Goal: Complete application form

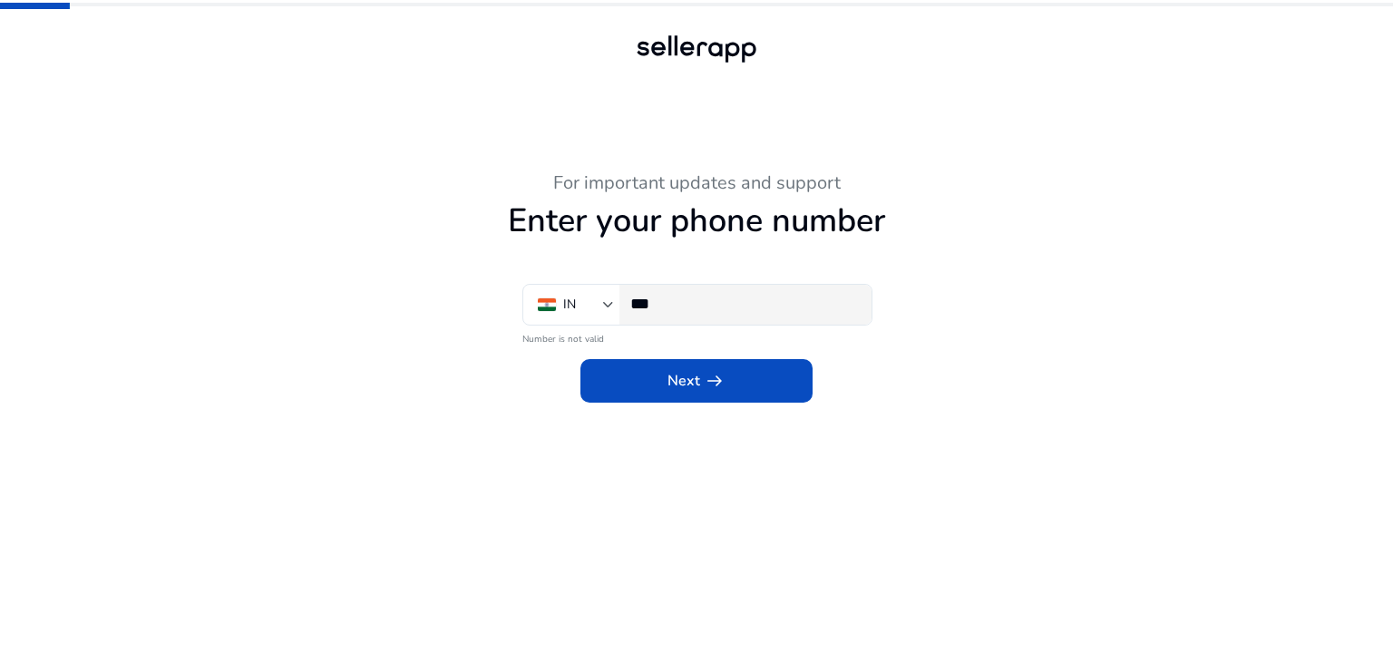
click at [719, 316] on div "***" at bounding box center [743, 305] width 227 height 40
click at [714, 313] on input "***" at bounding box center [743, 304] width 227 height 20
type input "***"
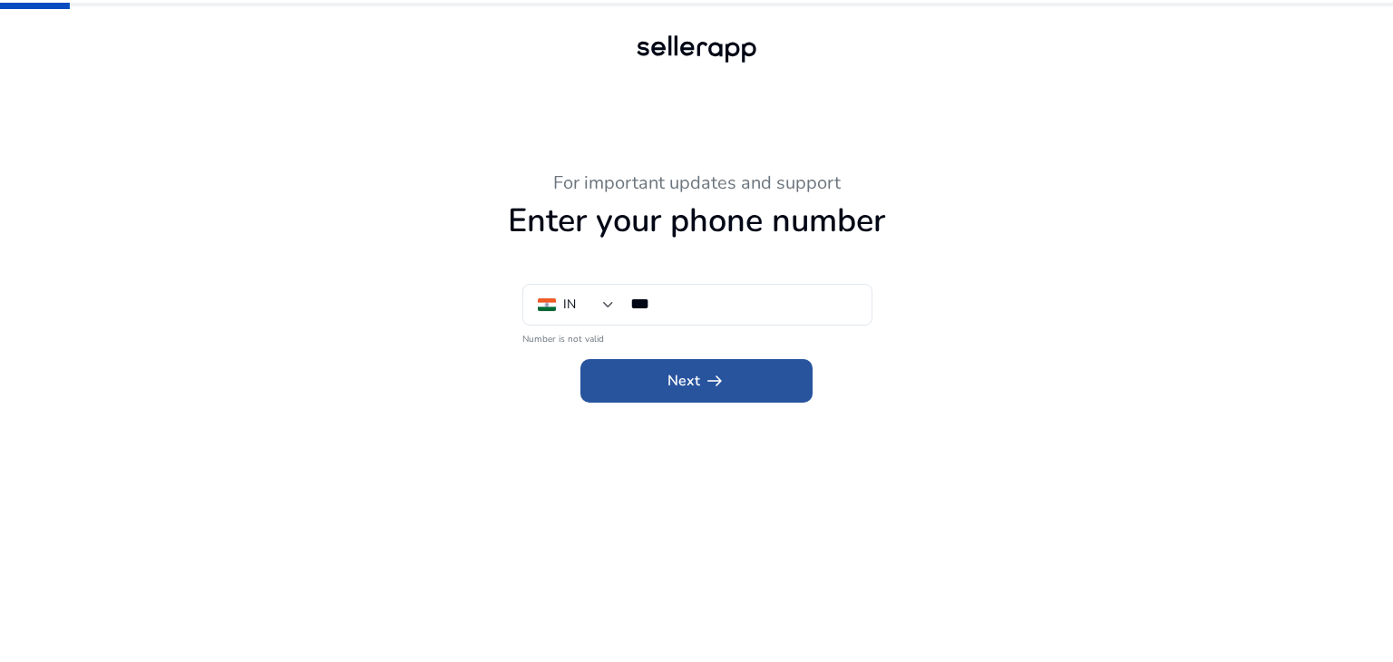
click at [674, 386] on span "Next arrow_right_alt" at bounding box center [696, 381] width 58 height 22
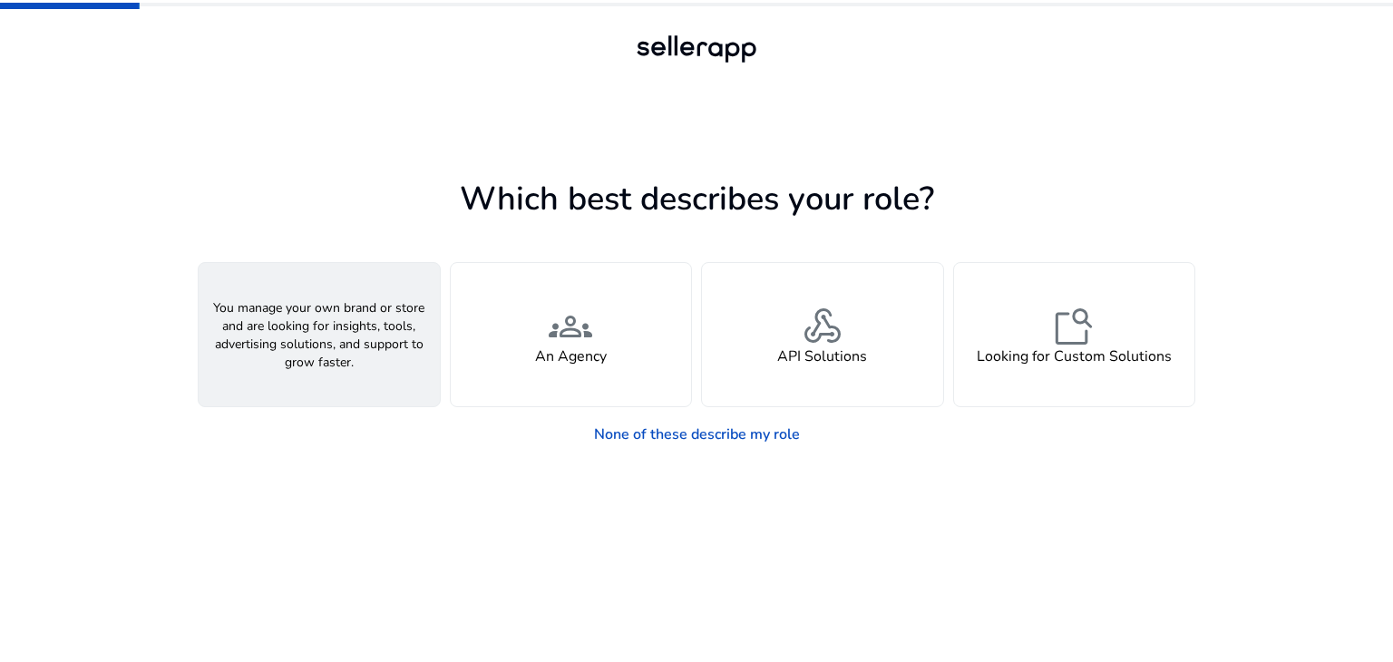
click at [345, 348] on h4 "A Seller" at bounding box center [319, 356] width 54 height 17
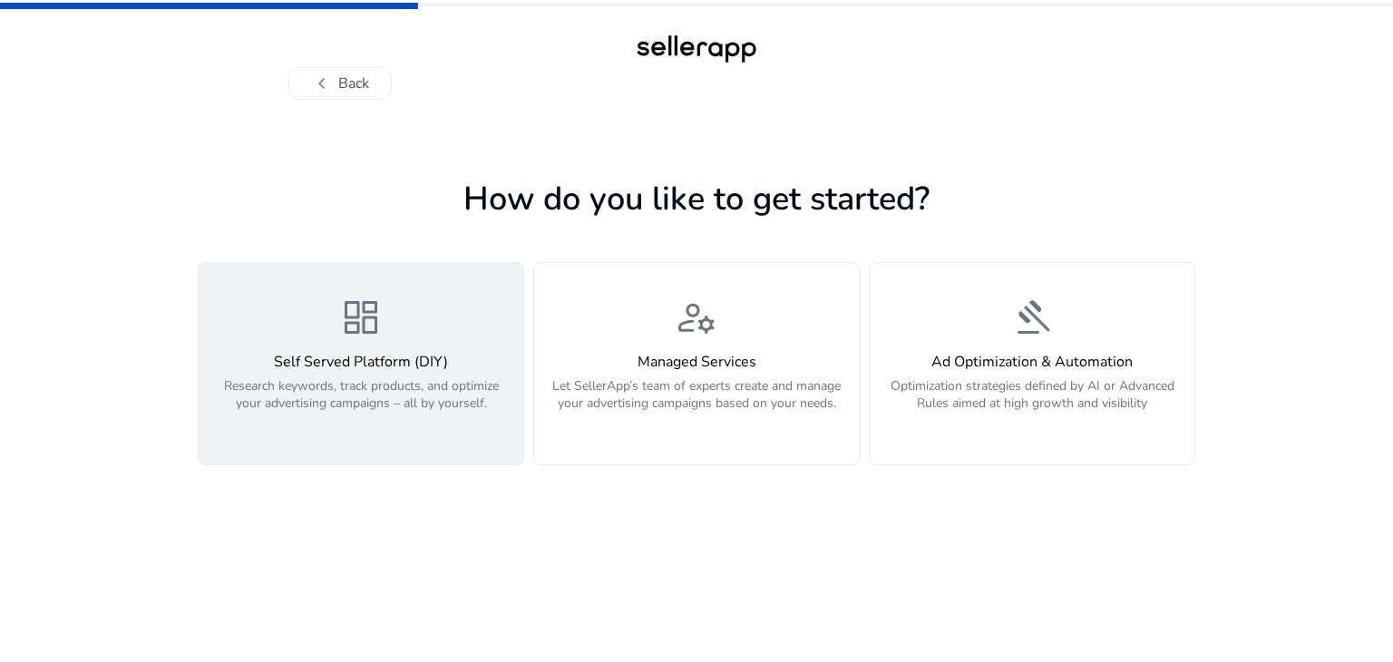
click at [402, 392] on p "Research keywords, track products, and optimize your advertising campaigns – al…" at bounding box center [360, 404] width 303 height 54
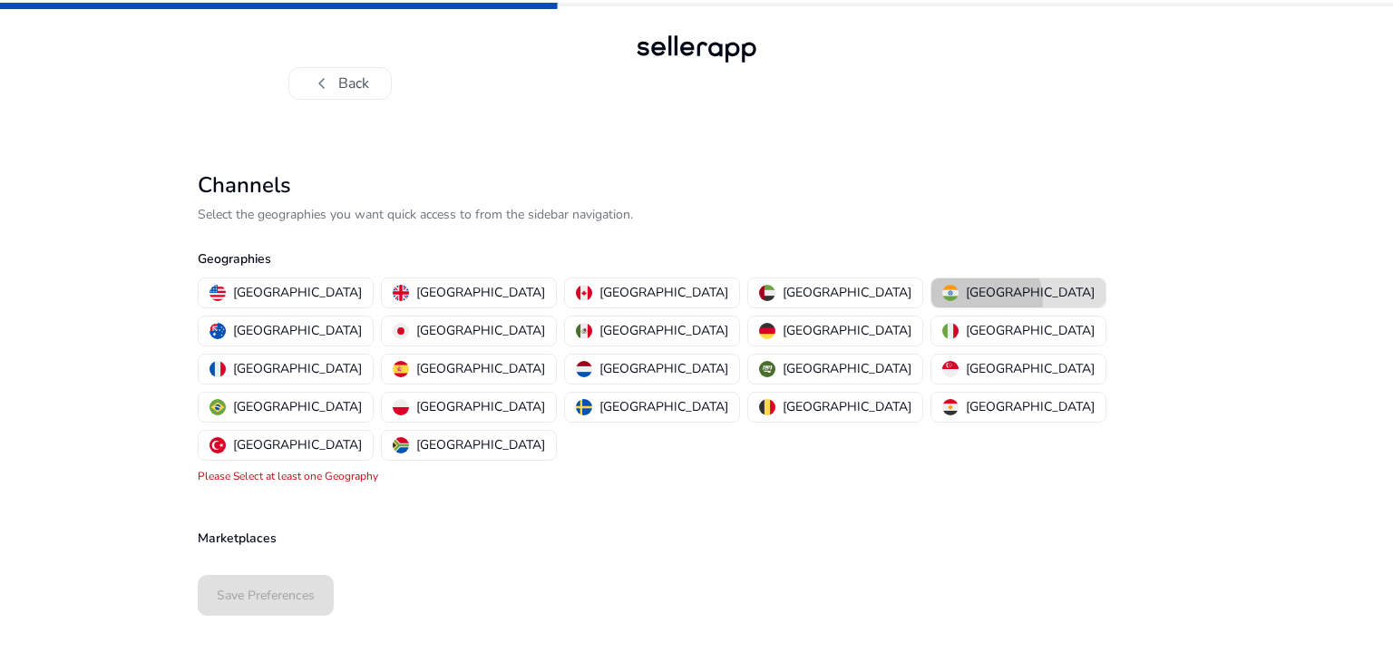
click at [966, 298] on p "[GEOGRAPHIC_DATA]" at bounding box center [1030, 292] width 129 height 19
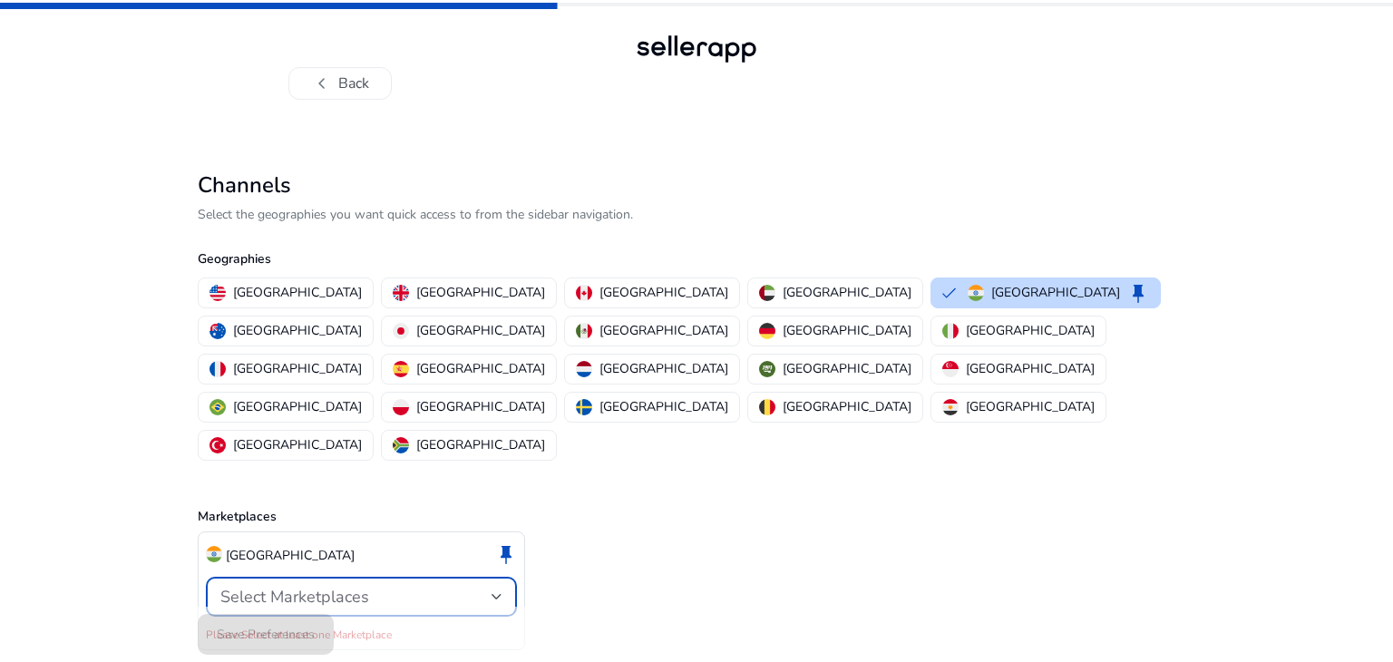
click at [286, 586] on span "Select Marketplaces" at bounding box center [294, 597] width 149 height 22
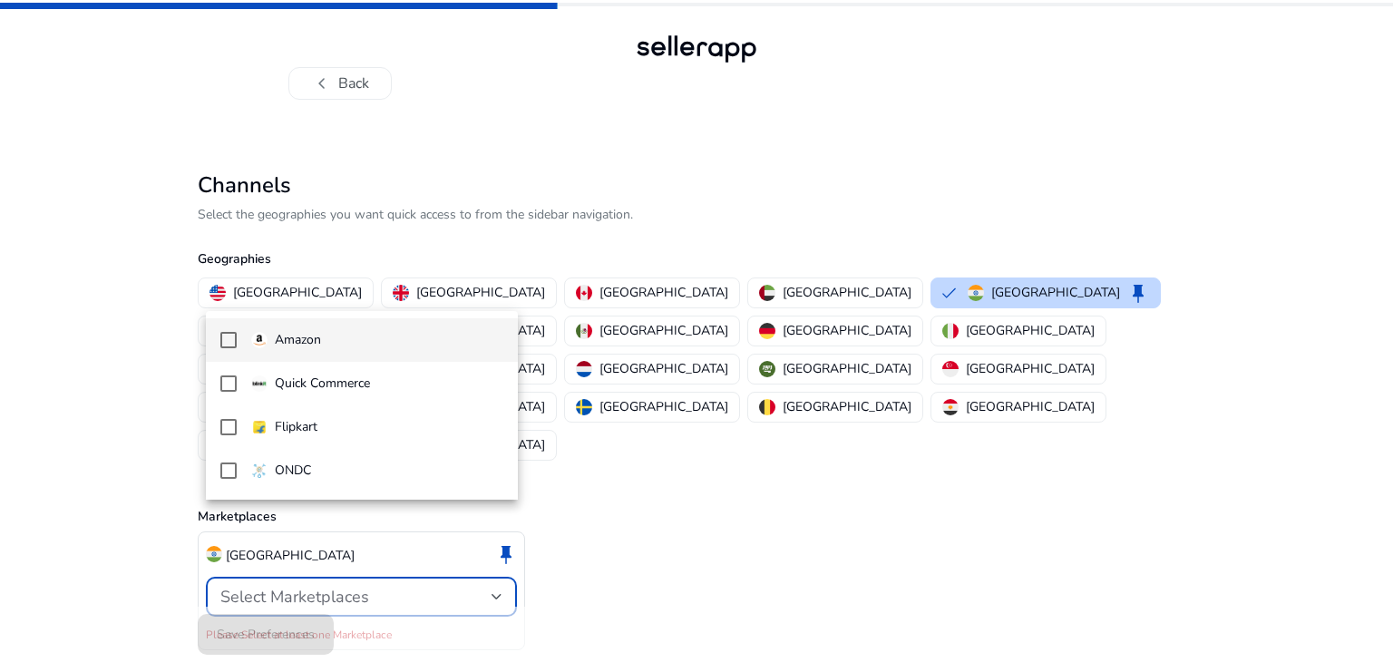
click at [222, 337] on mat-pseudo-checkbox at bounding box center [228, 340] width 16 height 16
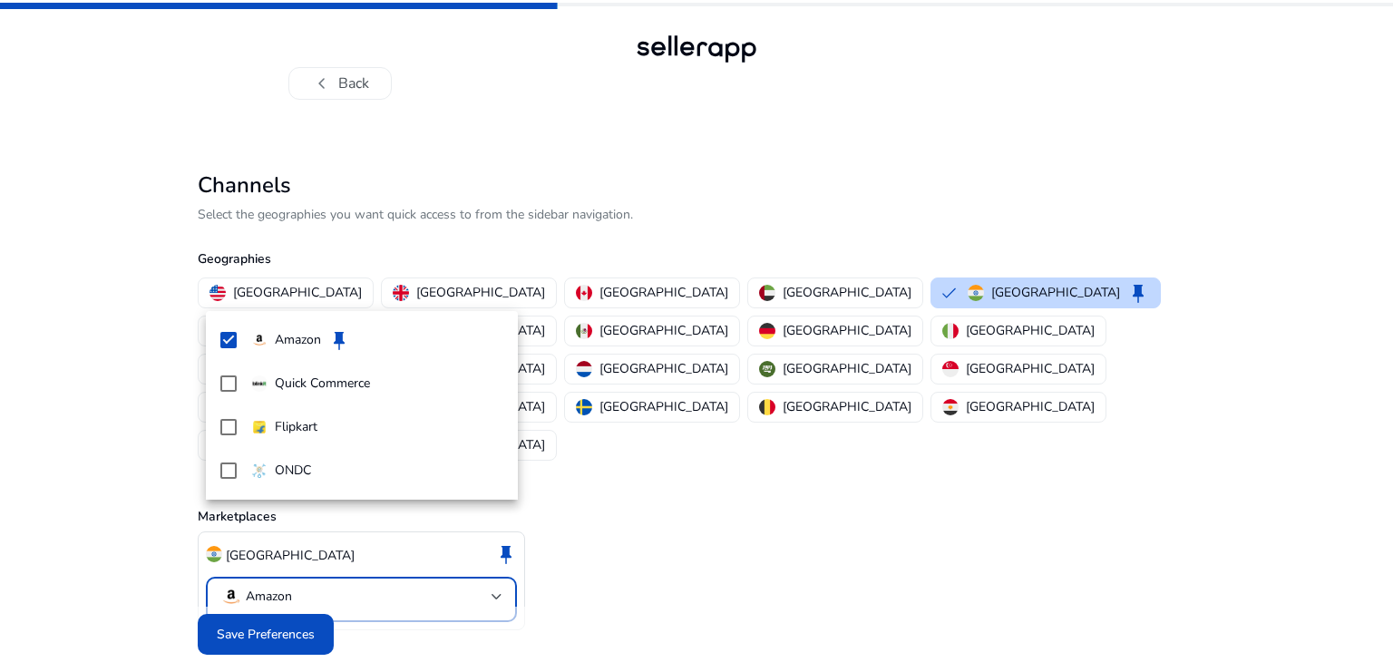
click at [234, 582] on div at bounding box center [696, 331] width 1393 height 662
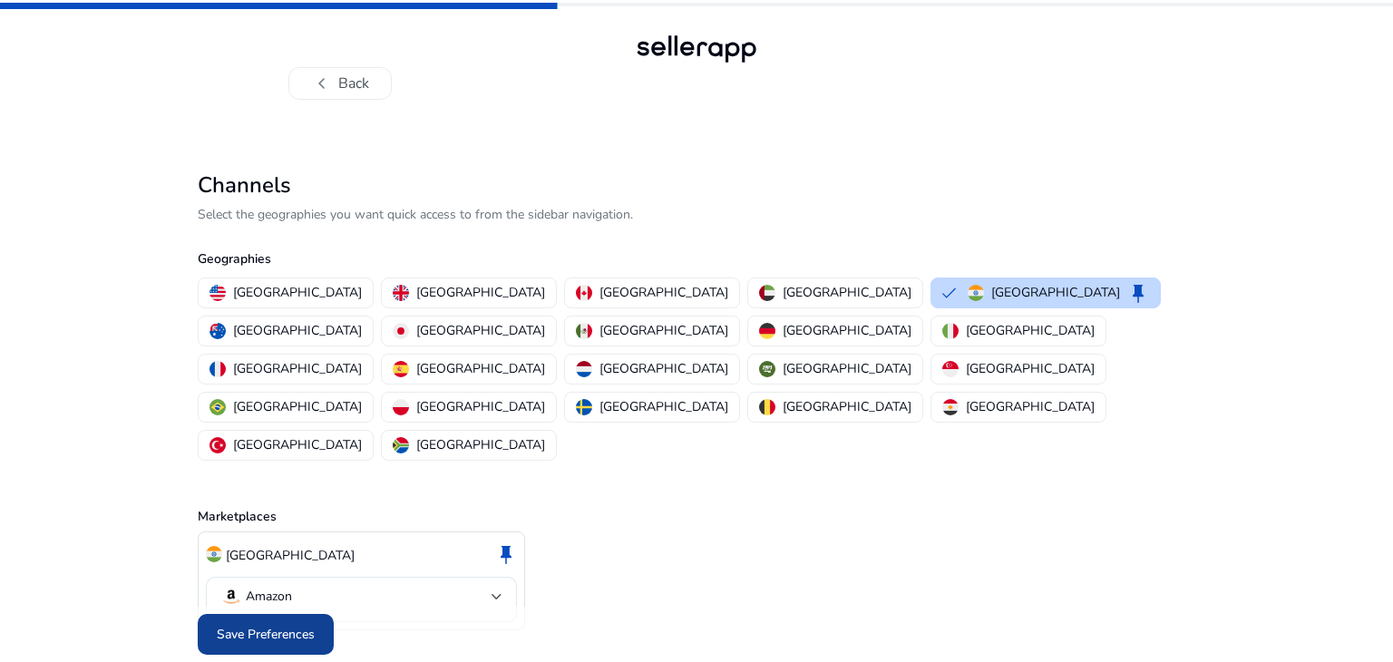
click at [240, 625] on span "Save Preferences" at bounding box center [266, 634] width 98 height 19
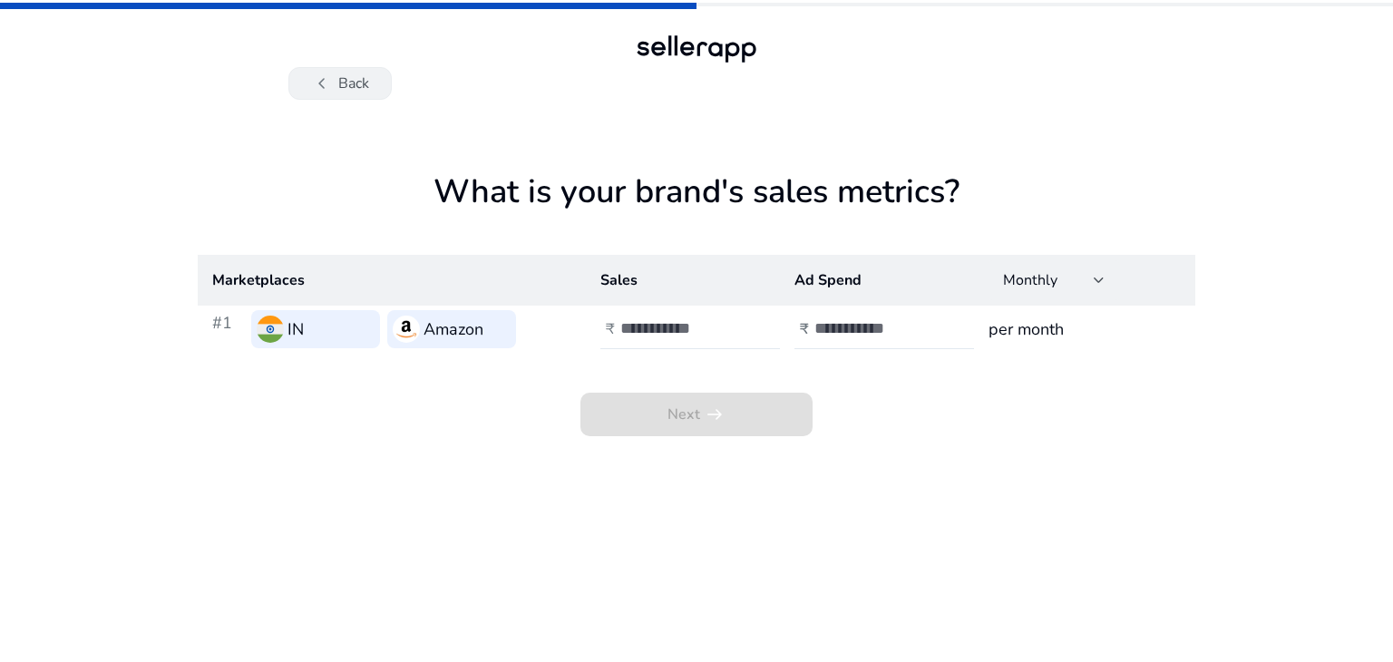
click at [329, 82] on span "chevron_left" at bounding box center [322, 84] width 22 height 22
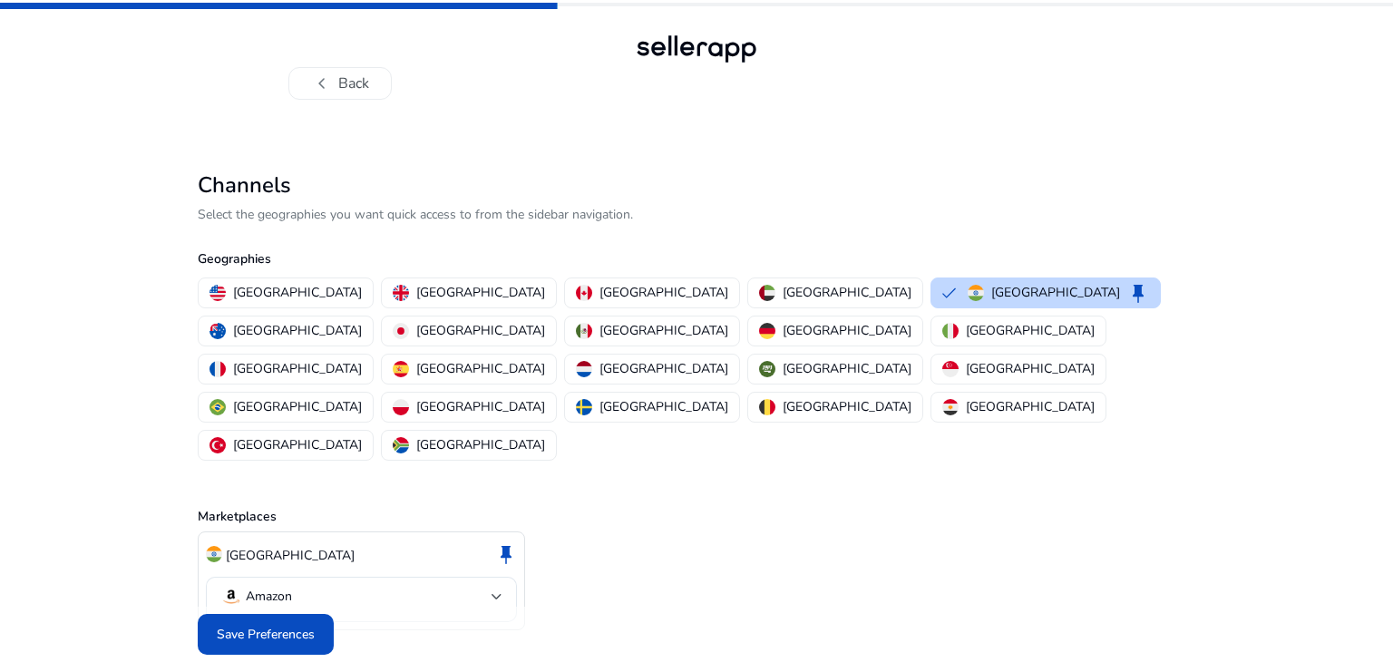
click at [329, 82] on span "chevron_left" at bounding box center [322, 84] width 22 height 22
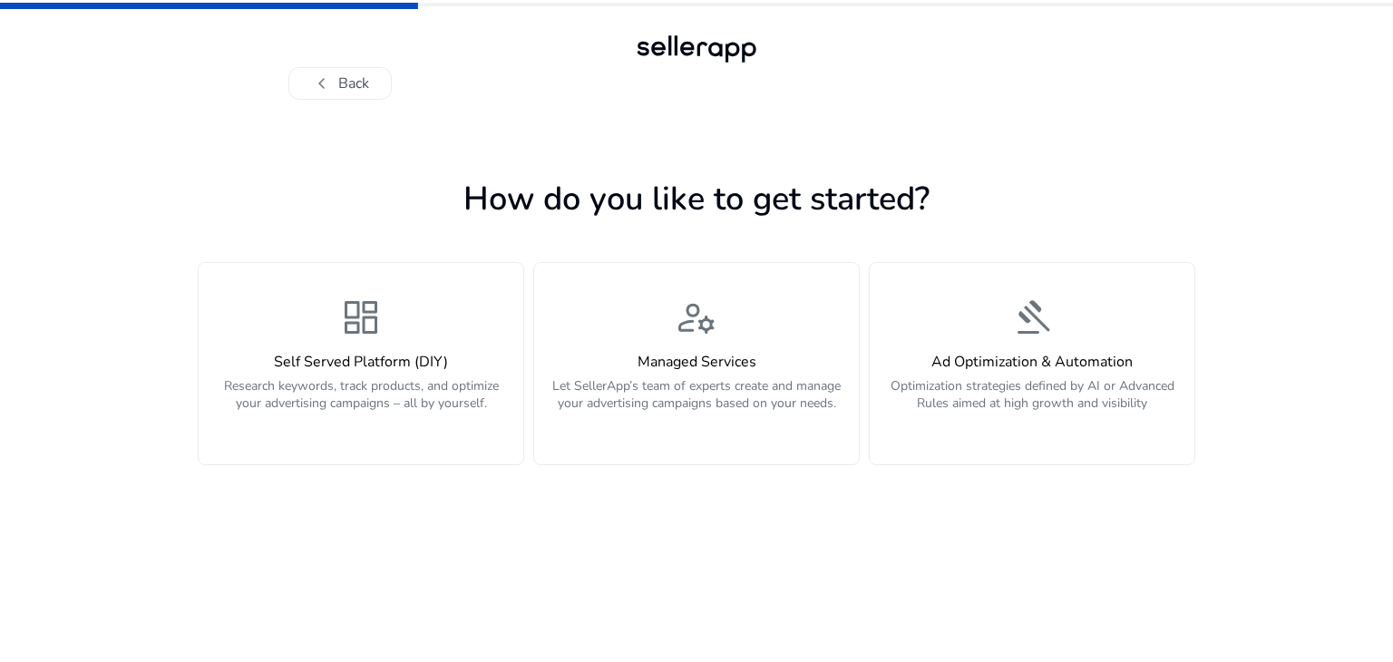
click at [329, 82] on span "chevron_left" at bounding box center [322, 84] width 22 height 22
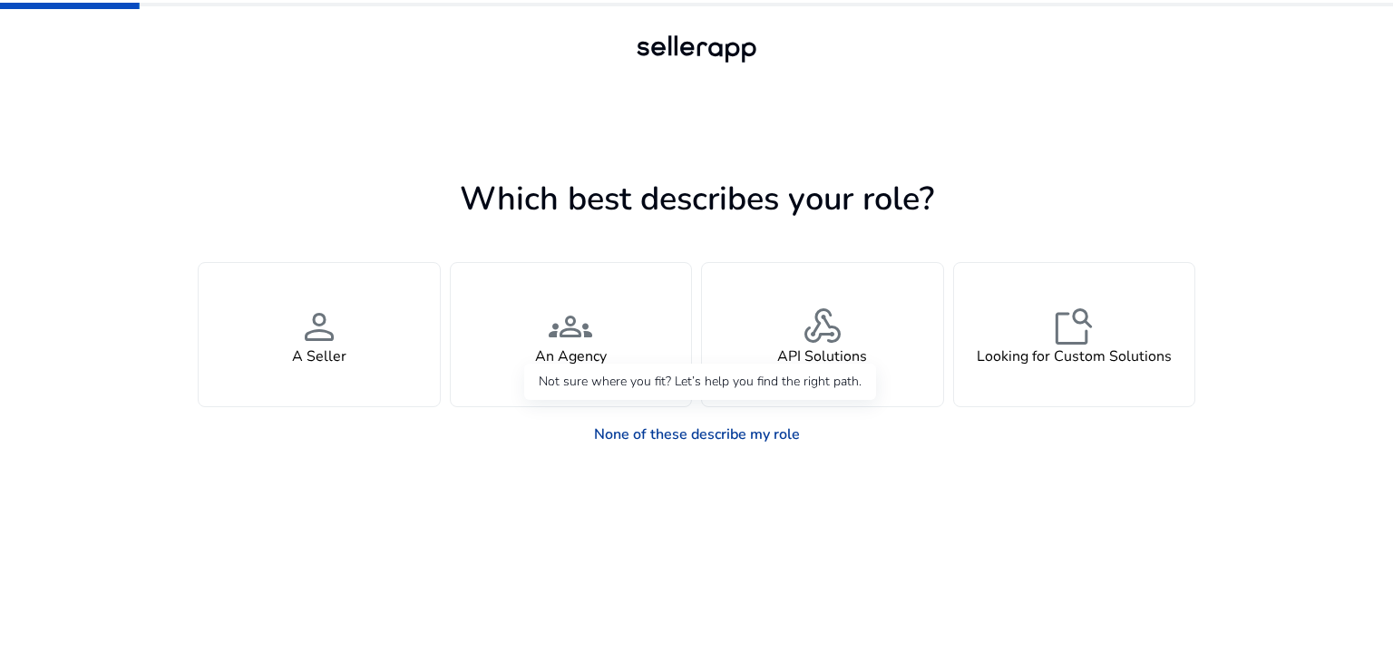
click at [699, 443] on link "None of these describe my role" at bounding box center [696, 434] width 235 height 36
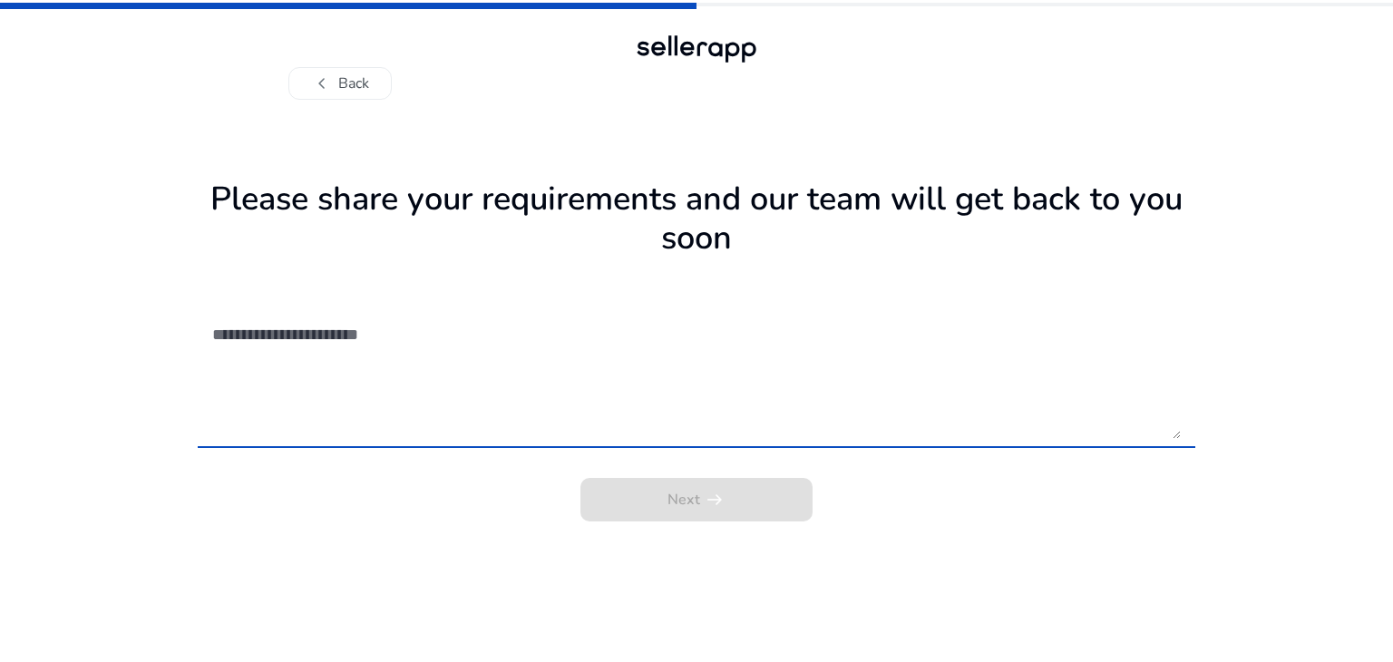
click at [347, 356] on textarea at bounding box center [696, 374] width 968 height 129
click at [345, 83] on button "chevron_left Back" at bounding box center [339, 83] width 103 height 33
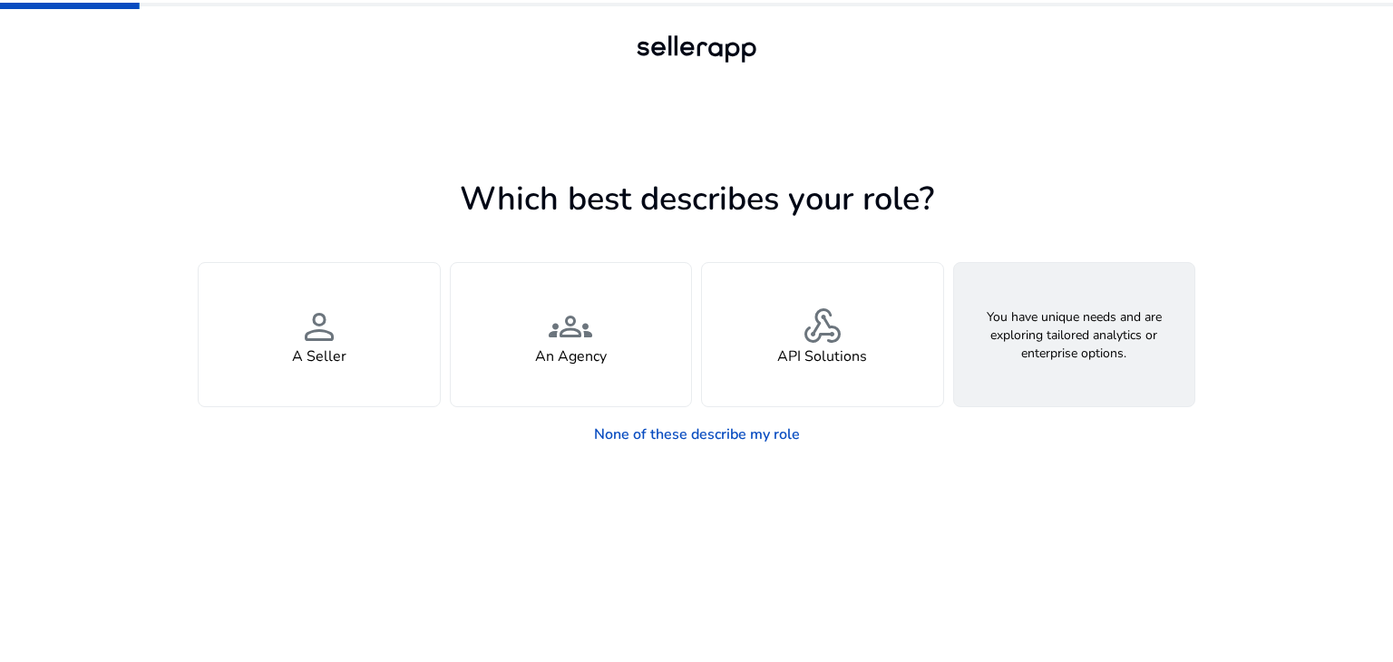
click at [1117, 354] on h4 "Looking for Custom Solutions" at bounding box center [1073, 356] width 195 height 17
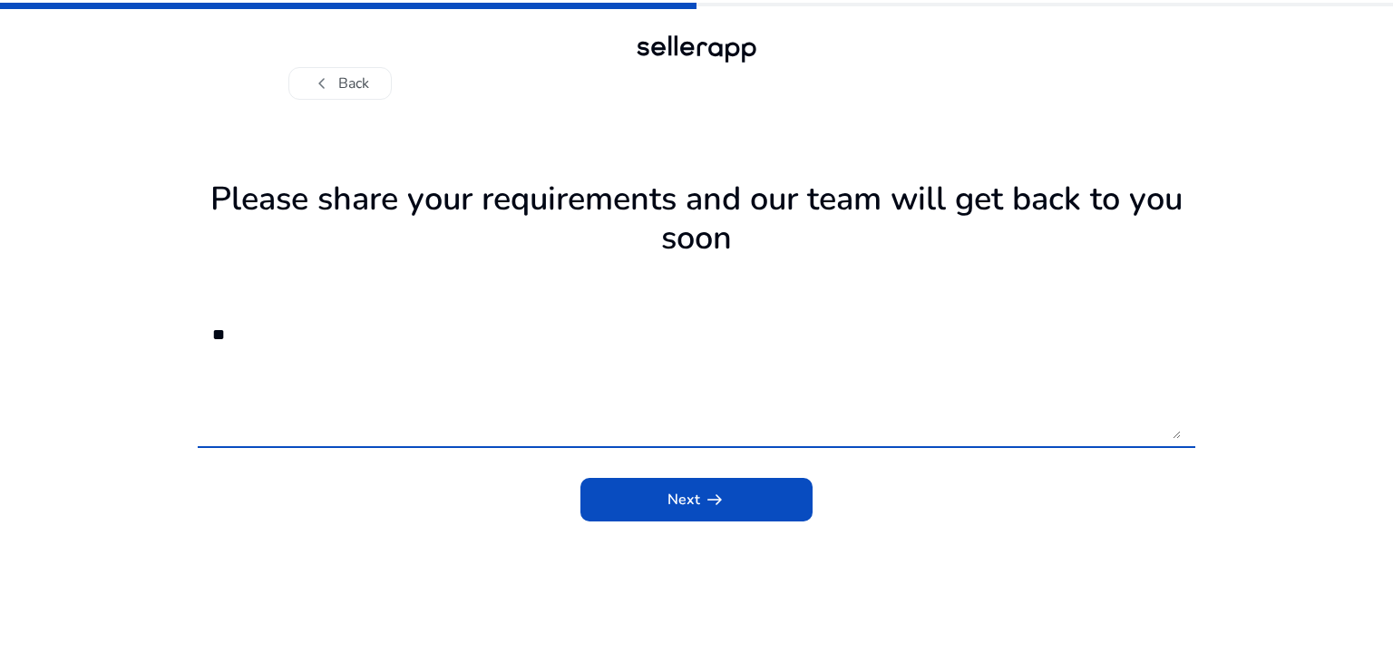
type textarea "*"
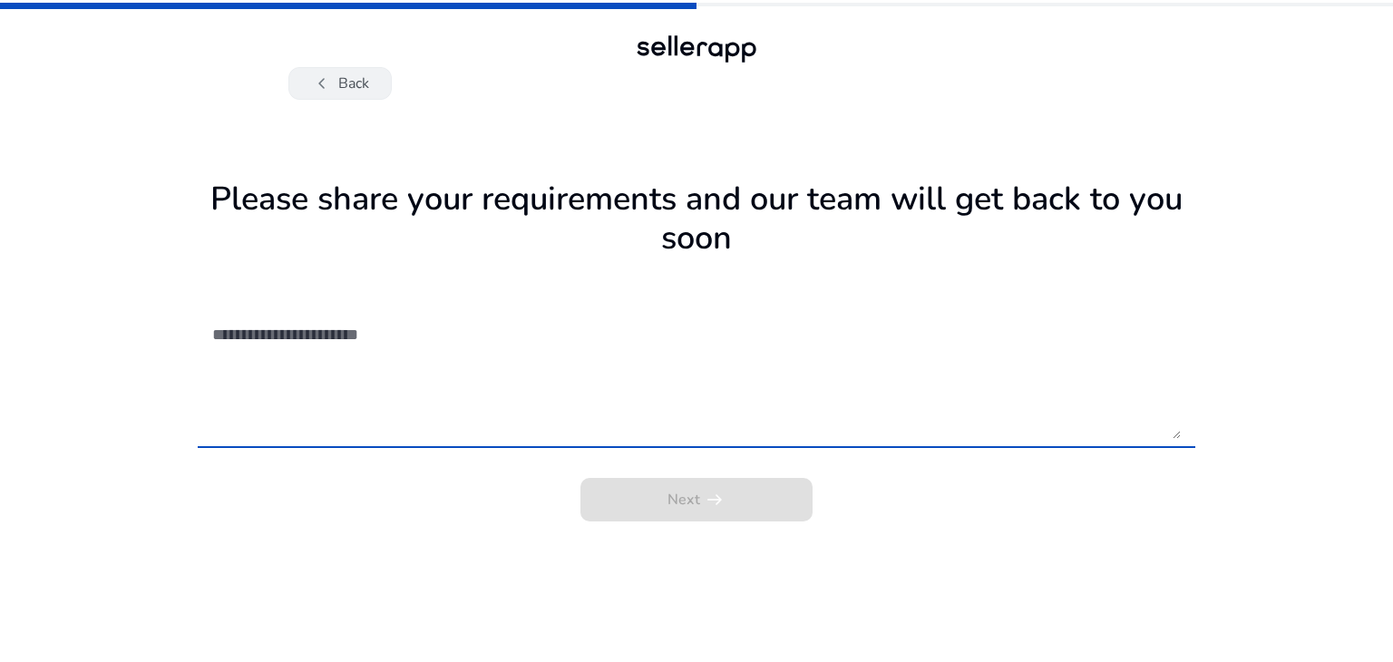
click at [356, 83] on button "chevron_left Back" at bounding box center [339, 83] width 103 height 33
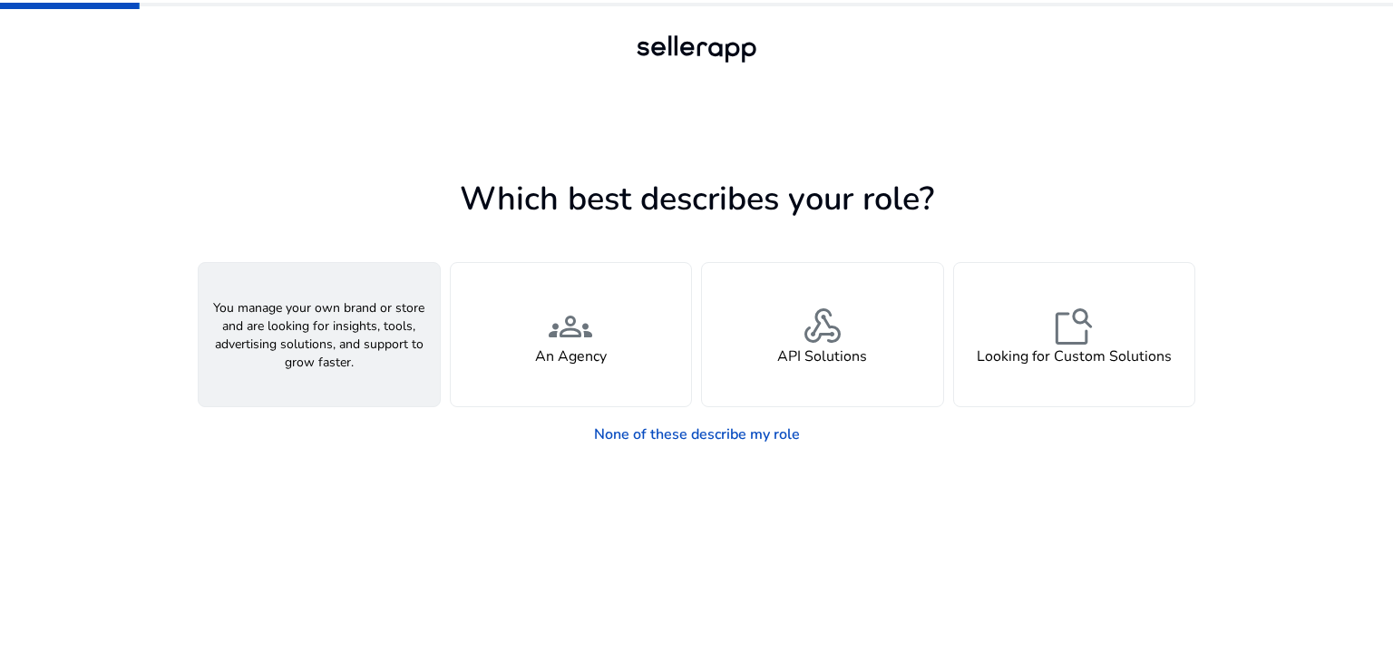
click at [331, 349] on h4 "A Seller" at bounding box center [319, 356] width 54 height 17
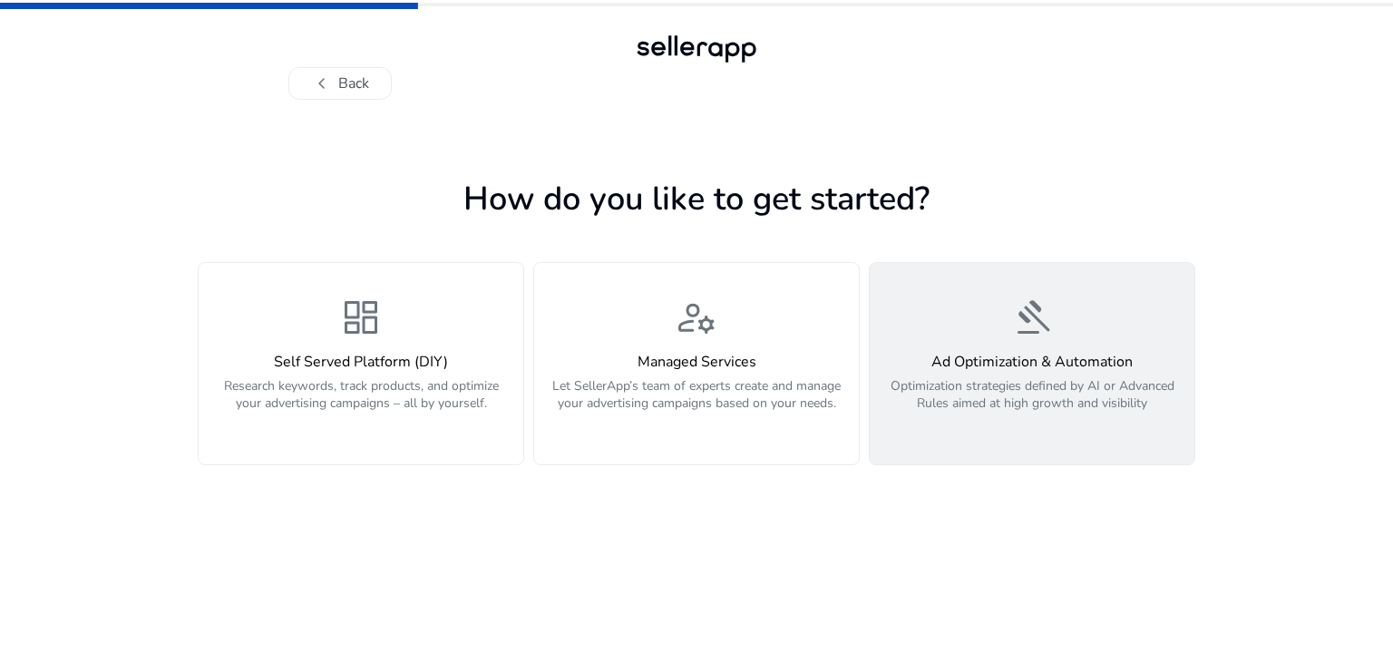
click at [1057, 411] on p "Optimization strategies defined by AI or Advanced Rules aimed at high growth an…" at bounding box center [1031, 404] width 303 height 54
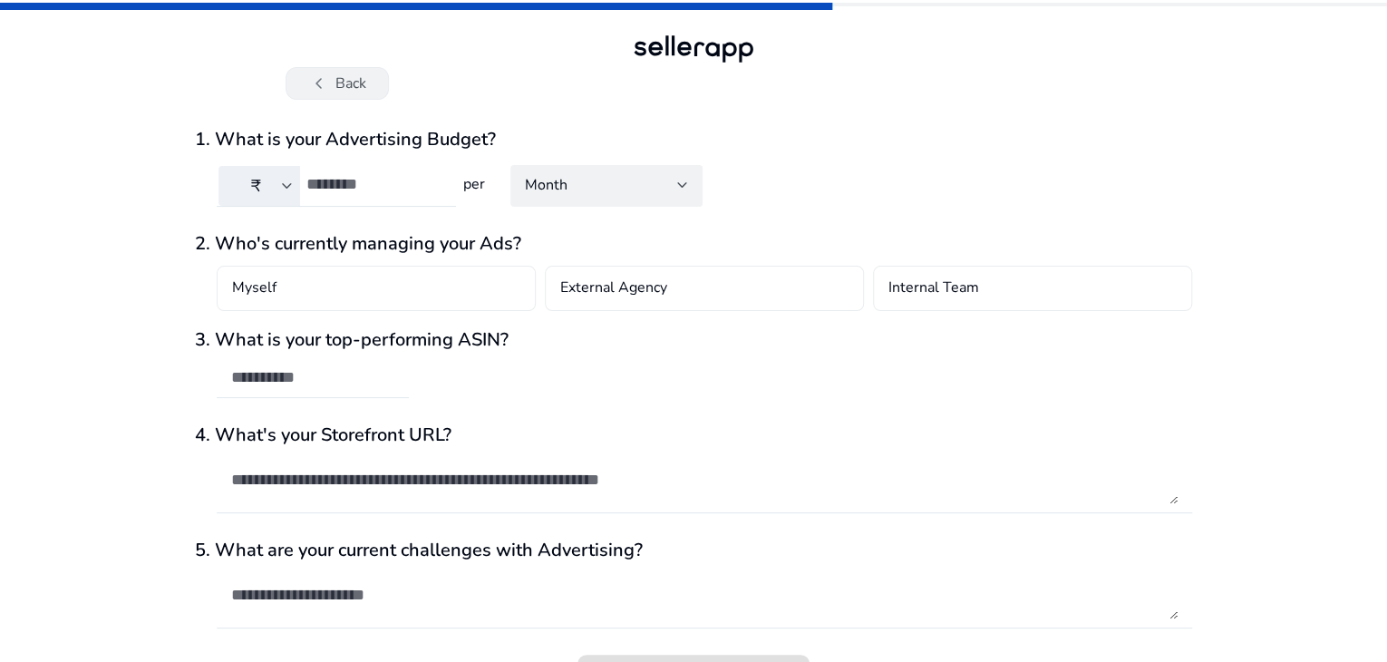
click at [328, 84] on span "chevron_left" at bounding box center [319, 84] width 22 height 22
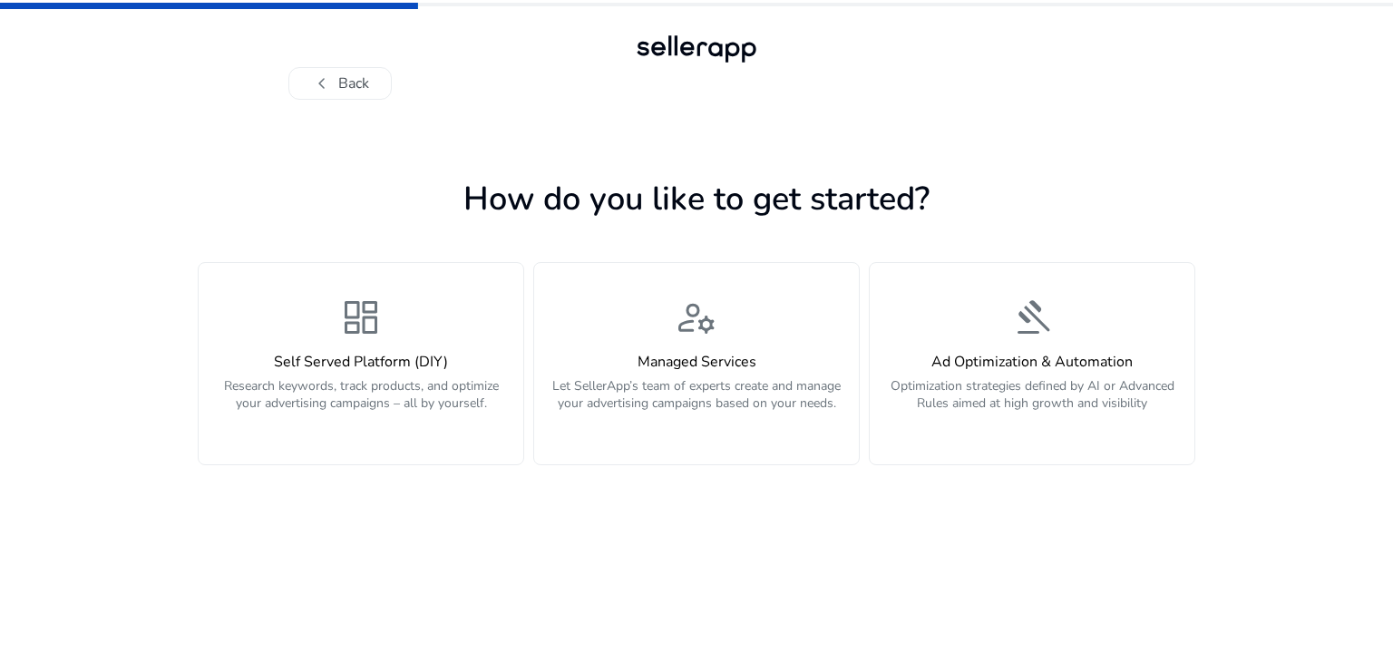
click at [328, 84] on span "chevron_left" at bounding box center [322, 84] width 22 height 22
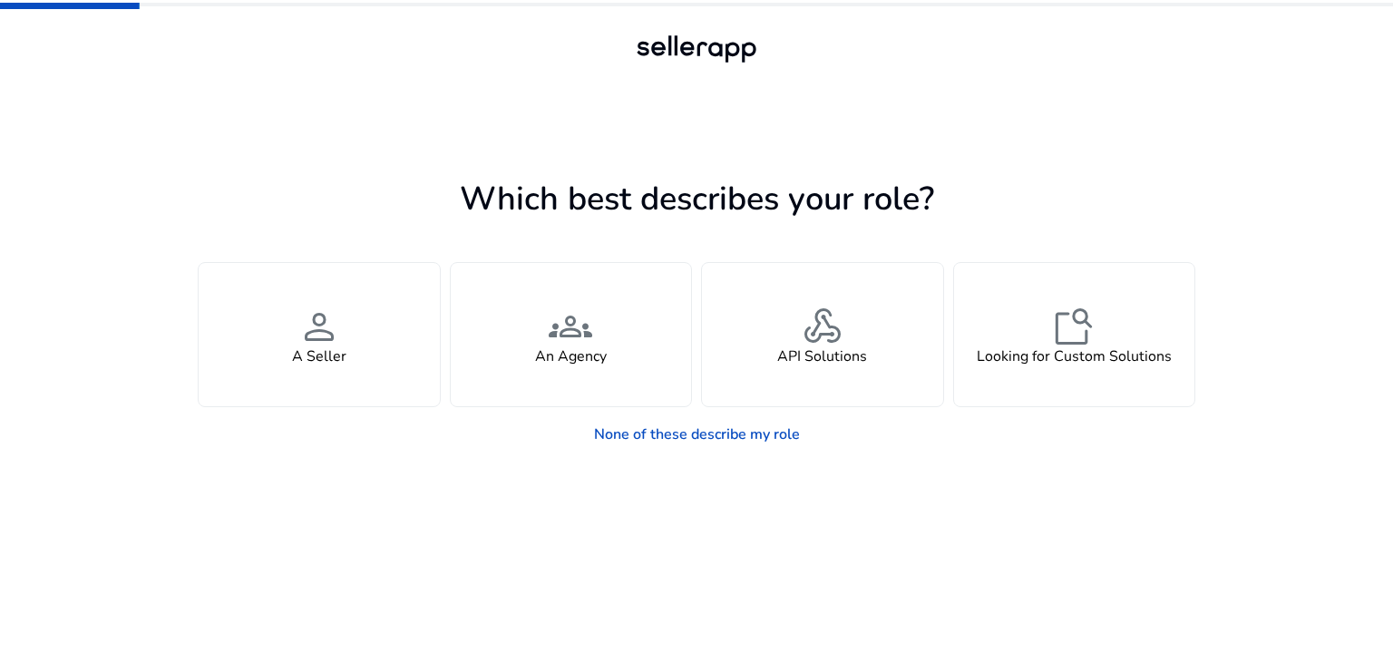
click at [328, 84] on div at bounding box center [696, 83] width 816 height 33
